Goal: Task Accomplishment & Management: Manage account settings

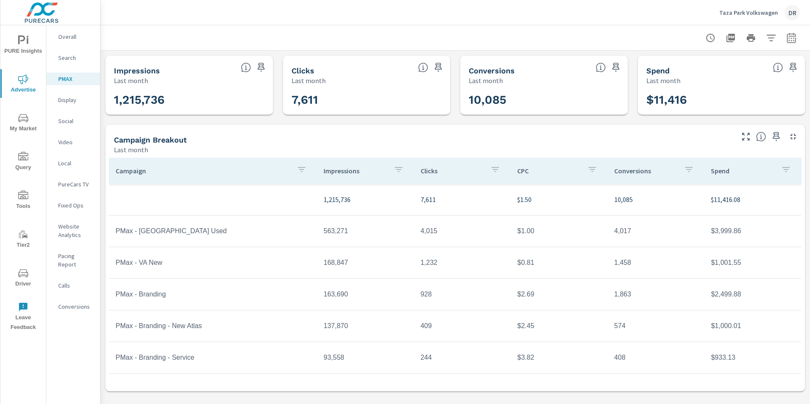
click at [795, 16] on div "DR" at bounding box center [792, 12] width 15 height 15
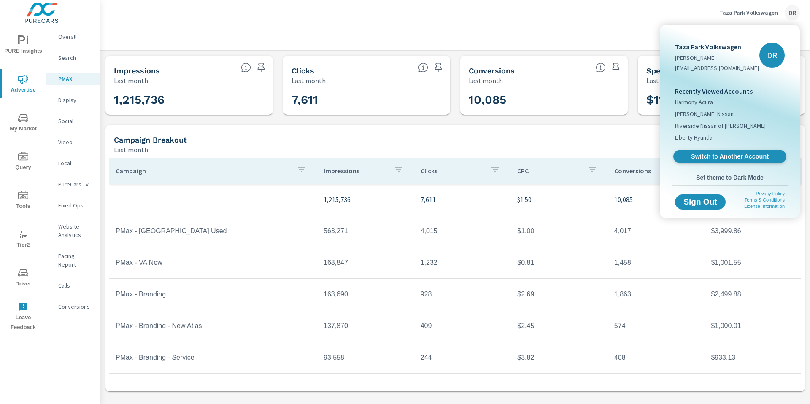
click at [728, 154] on span "Switch to Another Account" at bounding box center [729, 157] width 103 height 8
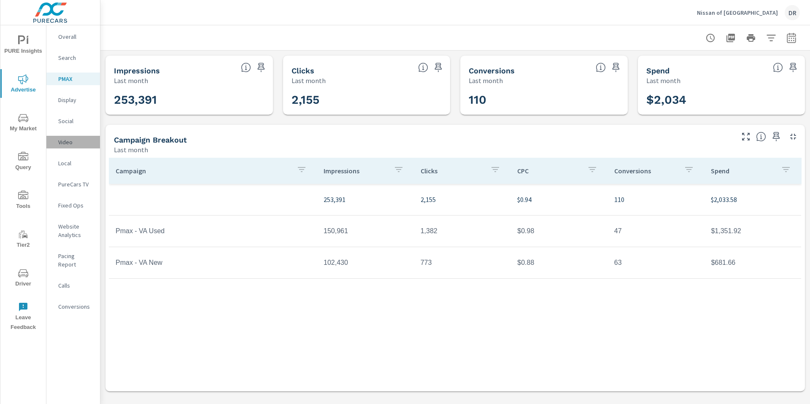
click at [68, 140] on p "Video" at bounding box center [75, 142] width 35 height 8
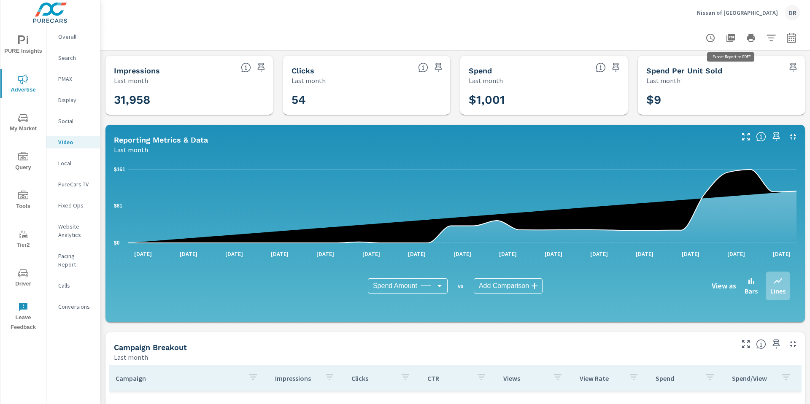
click at [733, 38] on icon "button" at bounding box center [731, 38] width 8 height 8
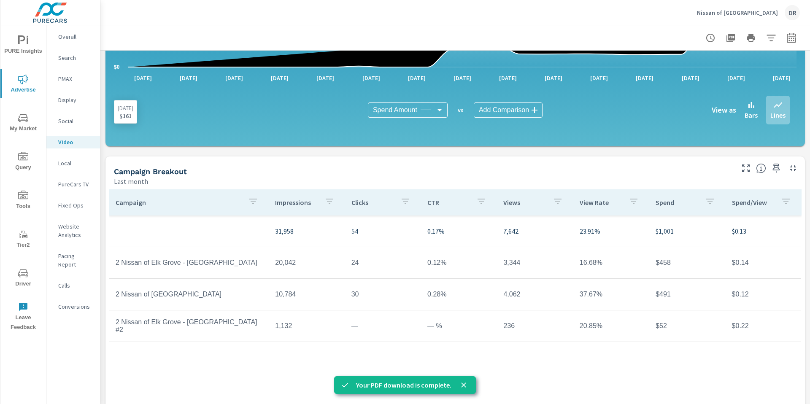
scroll to position [200, 0]
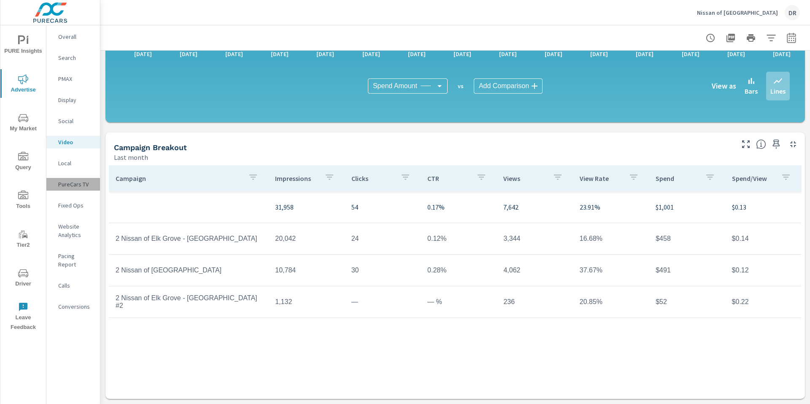
click at [77, 184] on p "PureCars TV" at bounding box center [75, 184] width 35 height 8
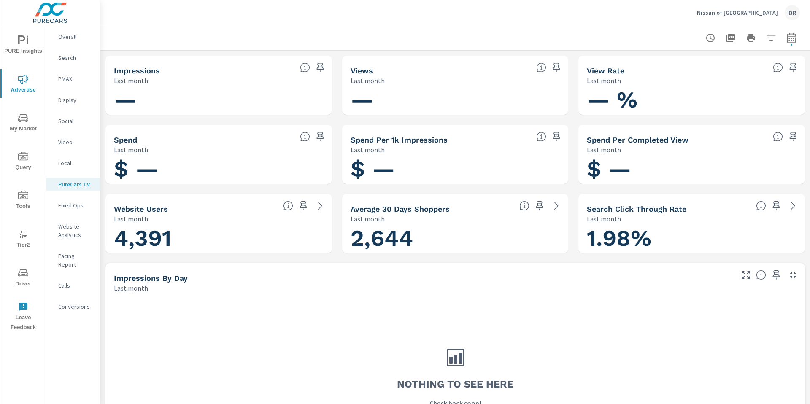
click at [62, 140] on p "Video" at bounding box center [75, 142] width 35 height 8
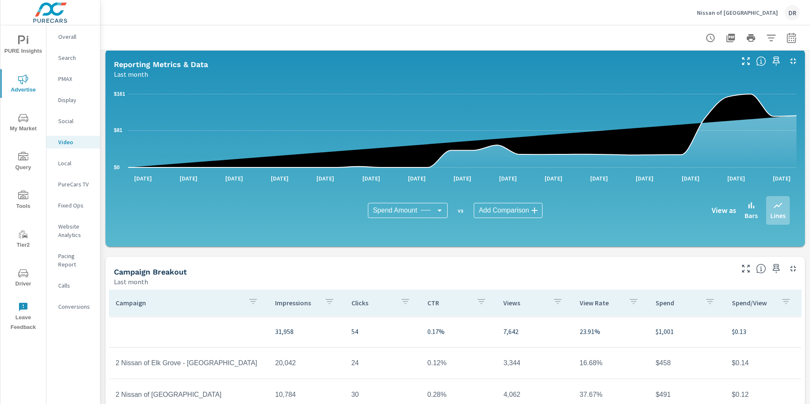
scroll to position [99, 0]
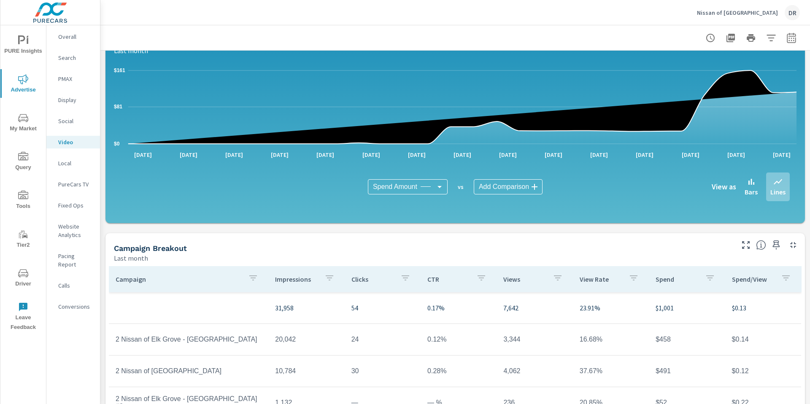
click at [723, 187] on h6 "View as" at bounding box center [724, 187] width 24 height 8
click at [752, 190] on p "Bars" at bounding box center [751, 192] width 13 height 10
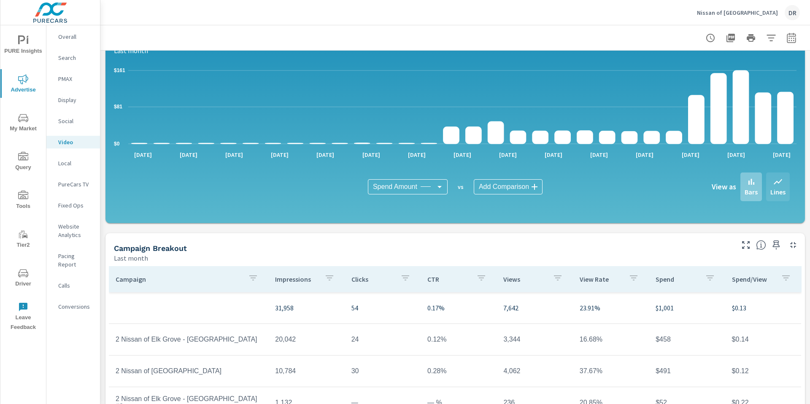
click at [771, 190] on p "Lines" at bounding box center [777, 192] width 15 height 10
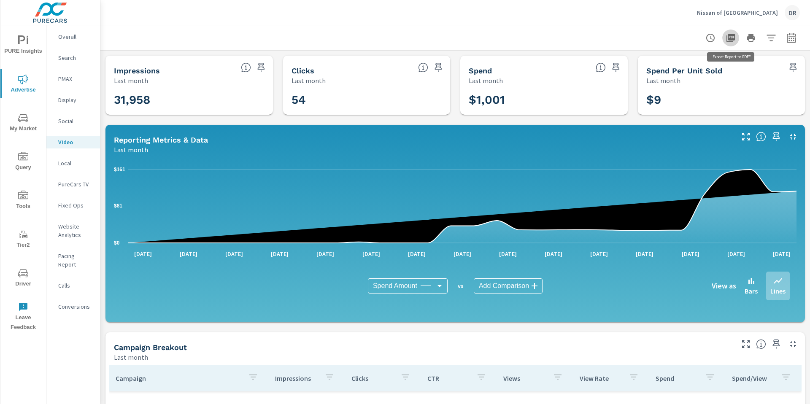
click at [731, 37] on icon "button" at bounding box center [731, 38] width 10 height 10
